Goal: Task Accomplishment & Management: Manage account settings

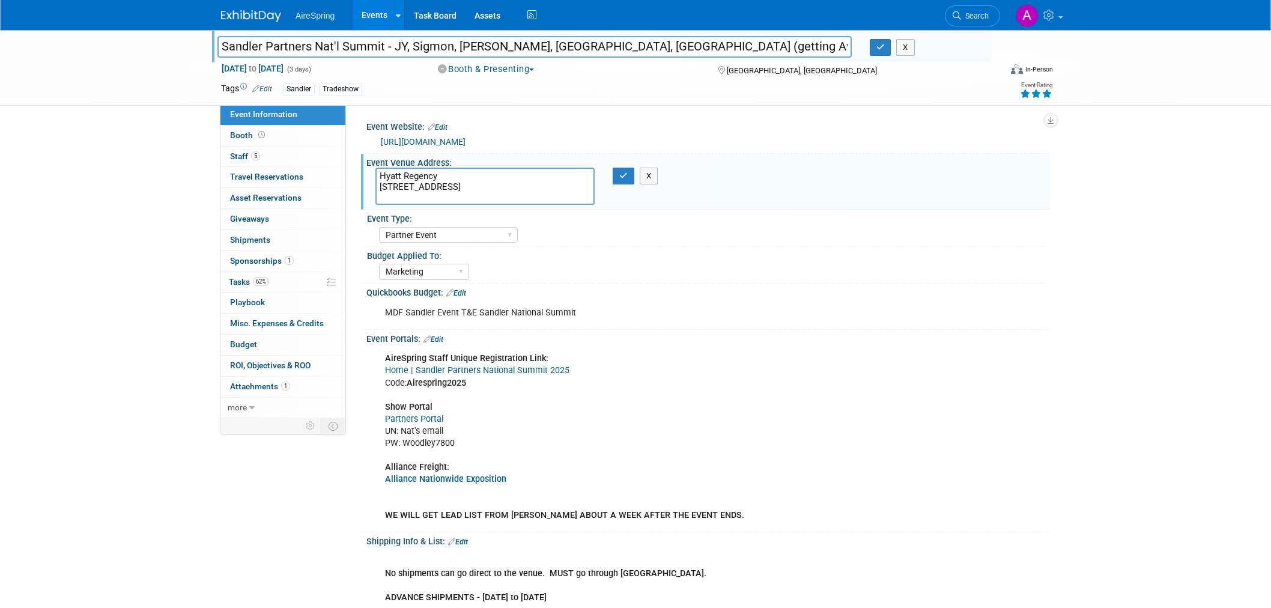
select select "Partner Event"
select select "Marketing"
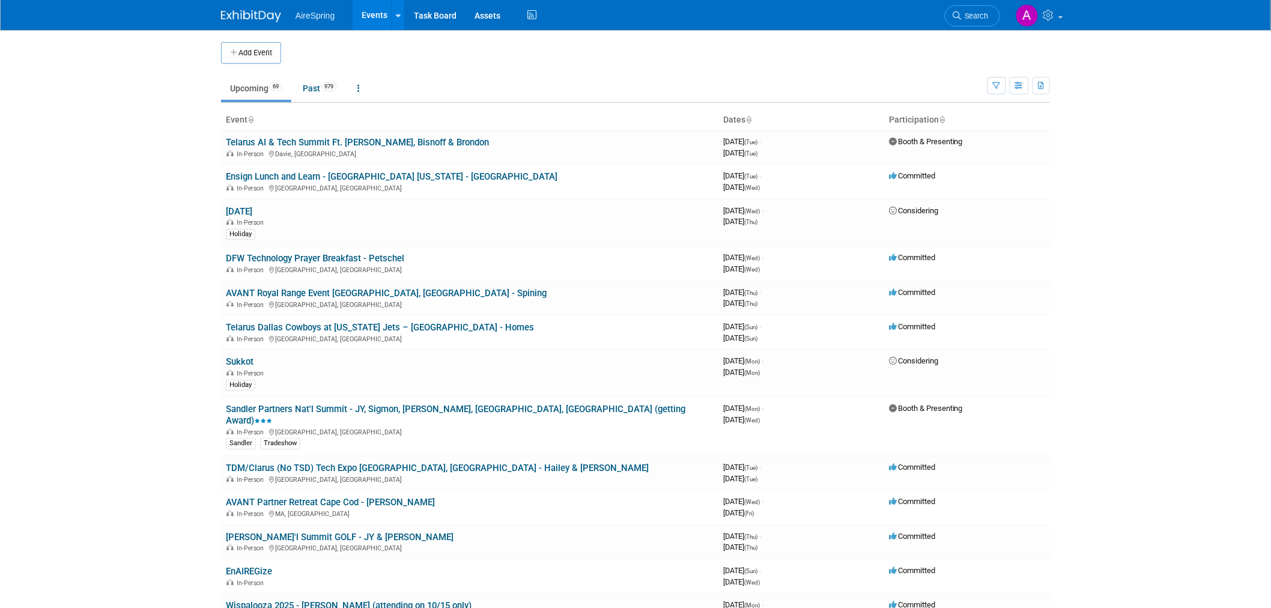
click at [261, 13] on img at bounding box center [251, 16] width 60 height 12
click at [147, 193] on body "AireSpring Events Add Event Bulk Upload Events Shareable Event Boards Recently …" at bounding box center [635, 304] width 1271 height 608
